Goal: Task Accomplishment & Management: Use online tool/utility

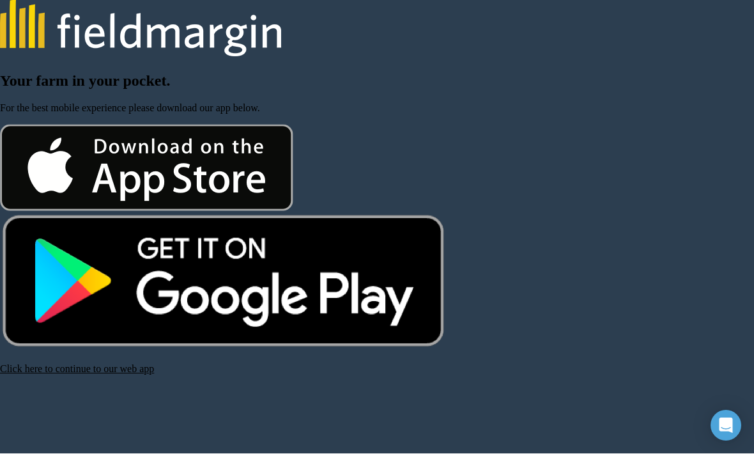
click at [135, 374] on link "Click here to continue to our web app" at bounding box center [77, 369] width 154 height 11
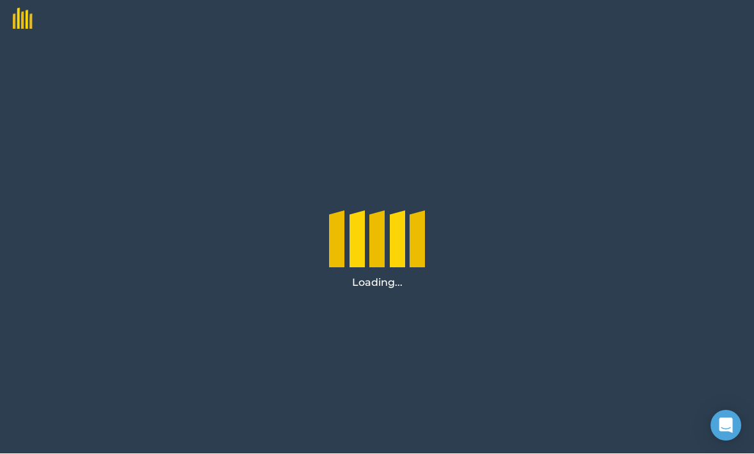
scroll to position [1, 0]
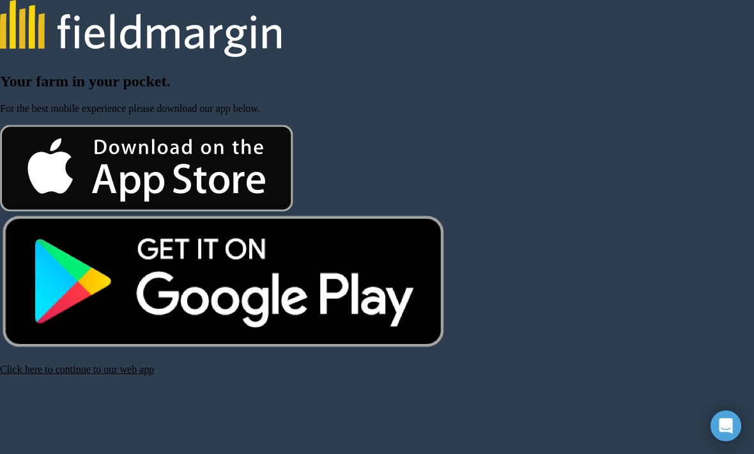
click at [56, 371] on link "Click here to continue to our web app" at bounding box center [77, 369] width 154 height 11
click at [88, 371] on link "Click here to continue to our web app" at bounding box center [77, 369] width 154 height 11
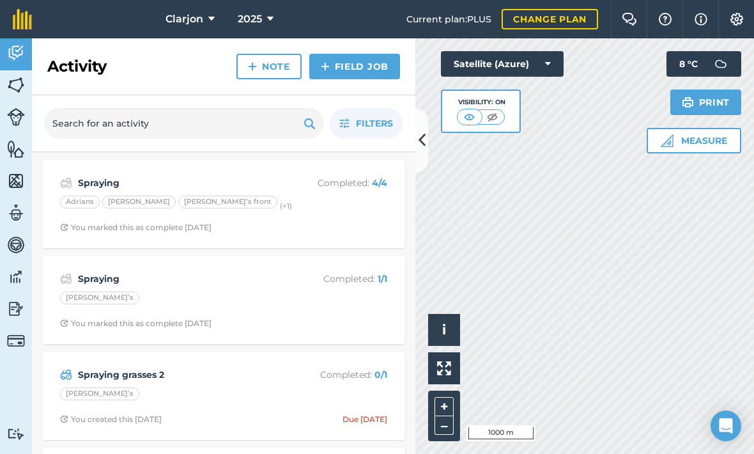
click at [14, 316] on img at bounding box center [16, 308] width 18 height 19
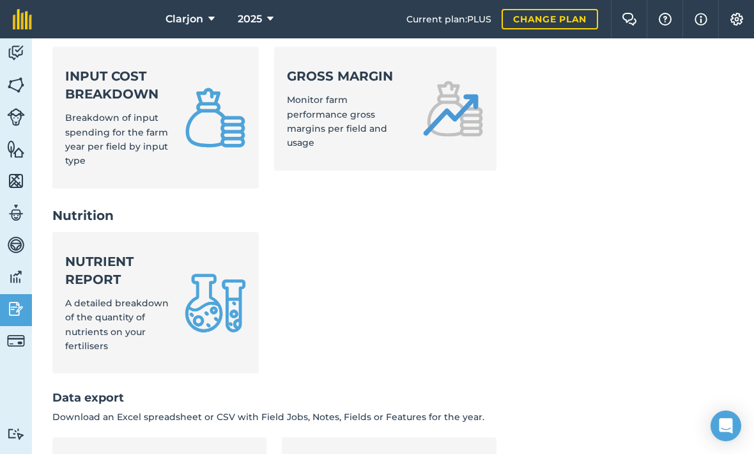
scroll to position [608, 0]
click at [104, 252] on strong "Nutrient report" at bounding box center [117, 270] width 104 height 36
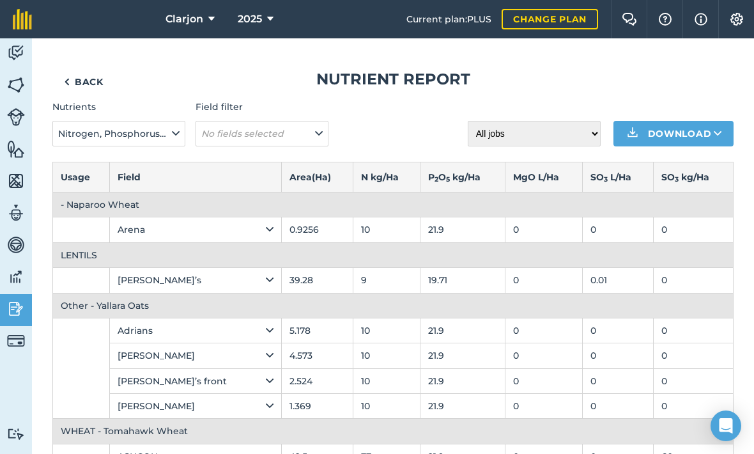
click at [224, 133] on em "No fields selected" at bounding box center [242, 134] width 82 height 12
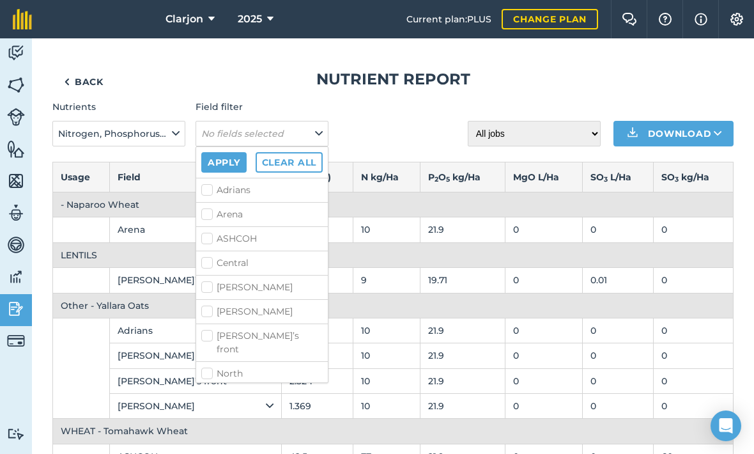
click at [205, 236] on label "ASHCOH" at bounding box center [261, 238] width 121 height 13
click at [205, 236] on input "ASHCOH" at bounding box center [205, 236] width 8 height 8
checkbox input "true"
click at [205, 168] on button "Apply" at bounding box center [223, 162] width 45 height 20
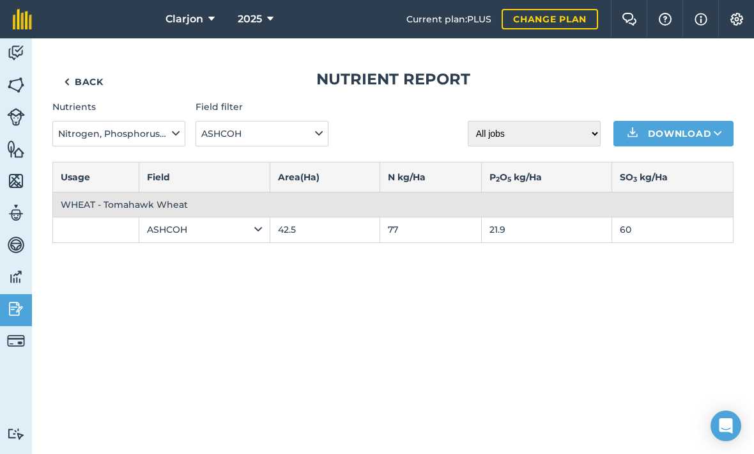
click at [213, 134] on span "ASHCOH" at bounding box center [222, 134] width 43 height 14
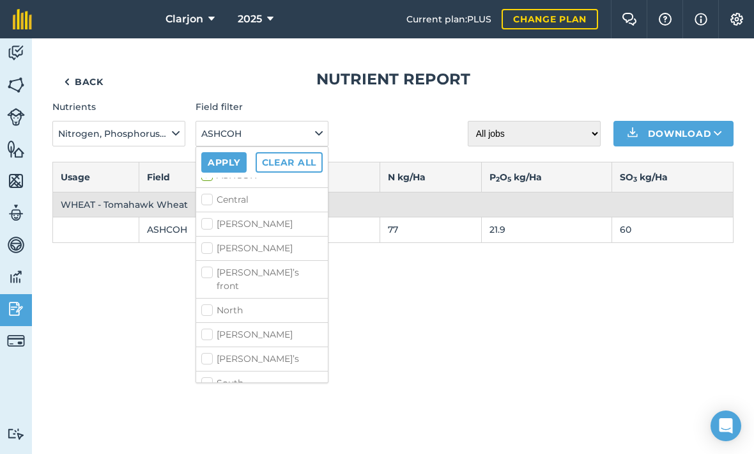
scroll to position [63, 0]
click at [210, 304] on label "North" at bounding box center [261, 310] width 121 height 13
click at [210, 304] on input "North" at bounding box center [205, 308] width 8 height 8
checkbox input "true"
click at [202, 377] on label "South" at bounding box center [261, 383] width 121 height 13
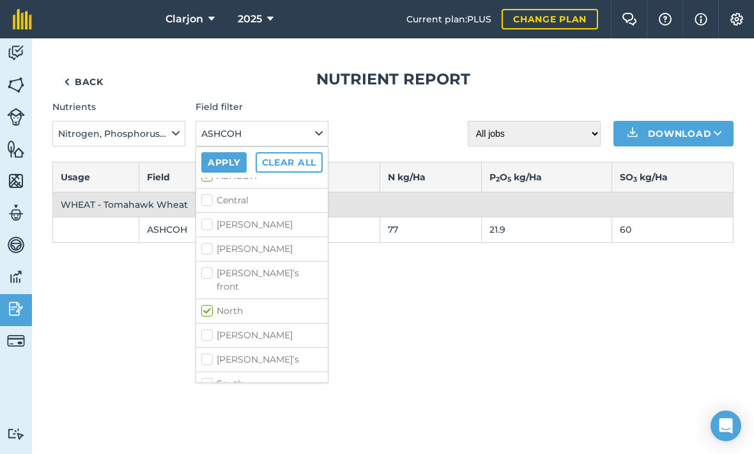
click at [202, 377] on input "South" at bounding box center [205, 381] width 8 height 8
checkbox input "true"
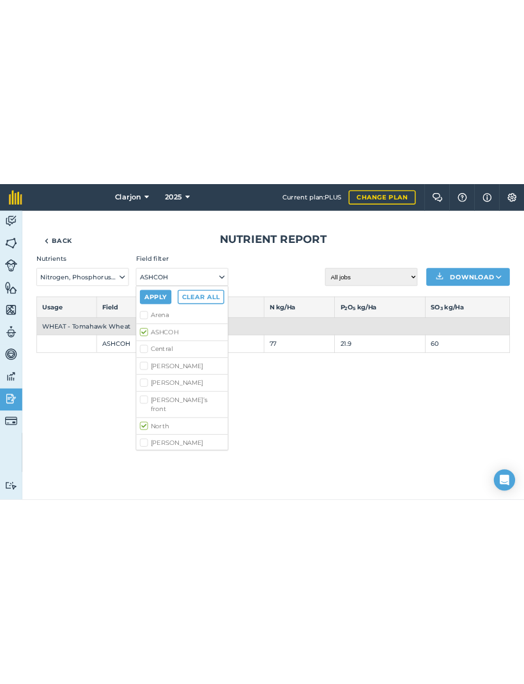
scroll to position [24, 0]
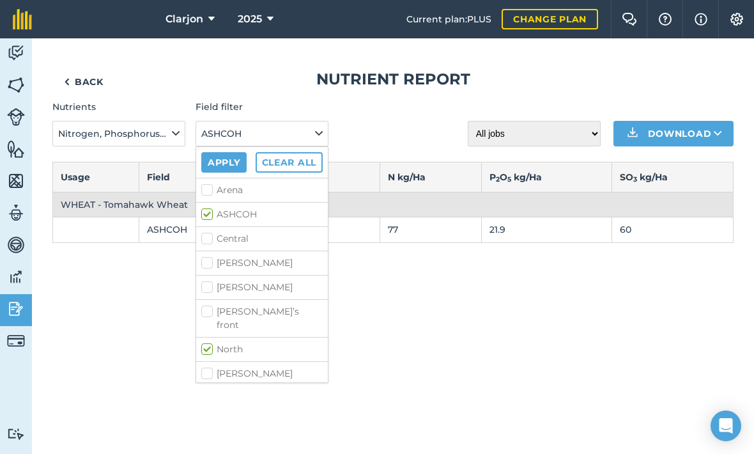
click at [203, 229] on li "Central" at bounding box center [262, 238] width 132 height 24
click at [210, 235] on label "Central" at bounding box center [261, 238] width 121 height 13
click at [210, 235] on input "Central" at bounding box center [205, 236] width 8 height 8
checkbox input "true"
click at [213, 166] on button "Apply" at bounding box center [223, 162] width 45 height 20
